Goal: Navigation & Orientation: Find specific page/section

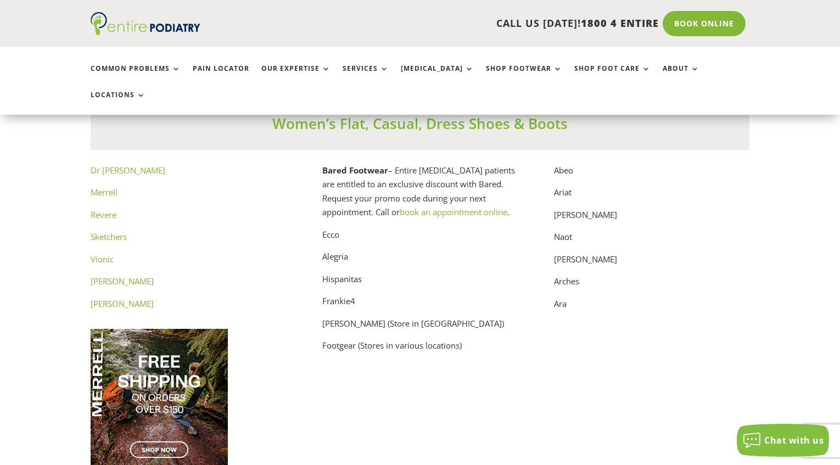
scroll to position [5613, 0]
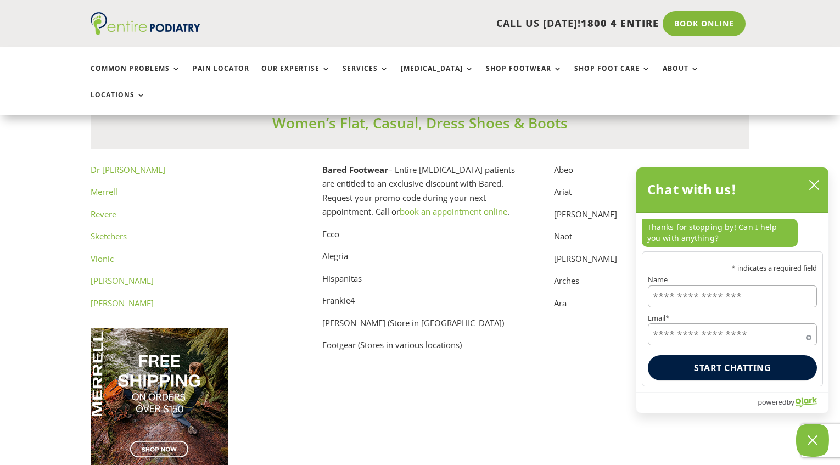
click at [565, 229] on p "Naot" at bounding box center [651, 240] width 195 height 23
copy p "Naot"
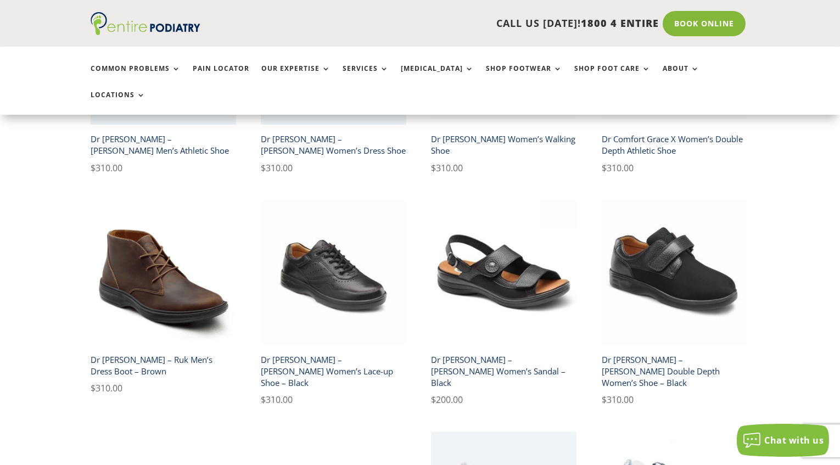
scroll to position [653, 0]
